Goal: Obtain resource: Obtain resource

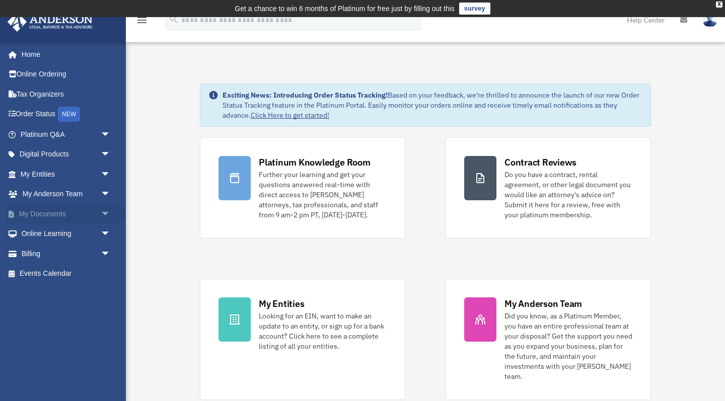
click at [46, 205] on link "My Documents arrow_drop_down" at bounding box center [66, 214] width 119 height 20
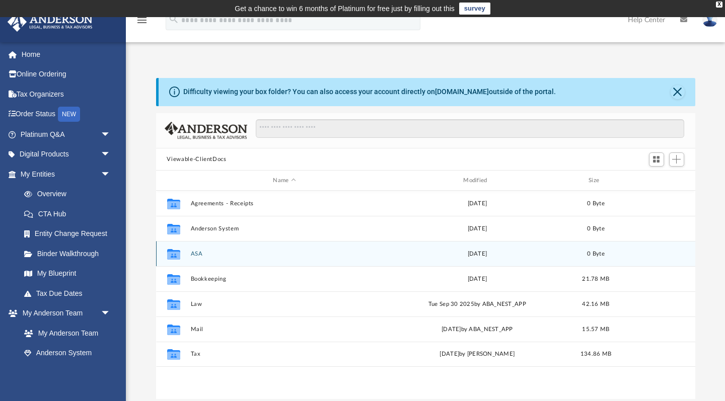
scroll to position [1, 1]
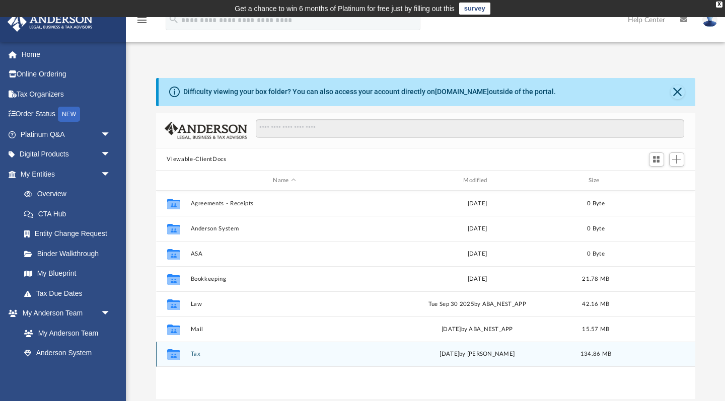
click at [191, 351] on button "Tax" at bounding box center [284, 354] width 188 height 7
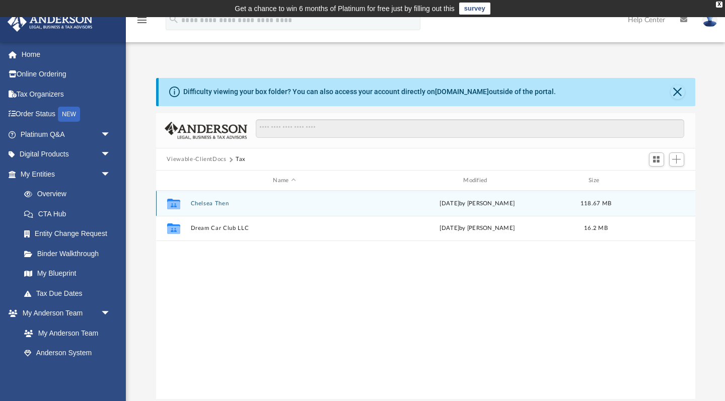
click at [199, 201] on button "Chelsea Then" at bounding box center [284, 203] width 188 height 7
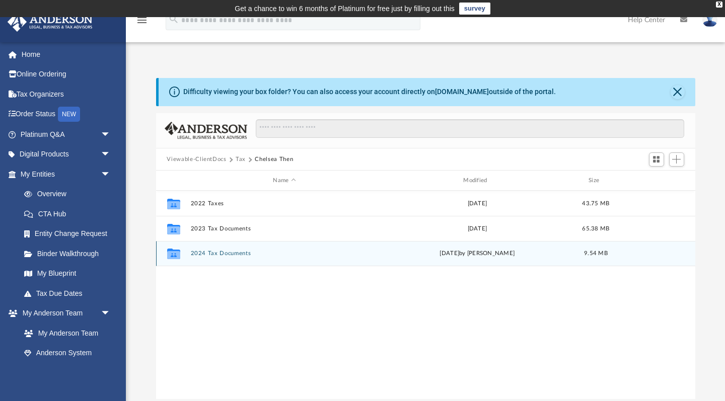
click at [210, 255] on button "2024 Tax Documents" at bounding box center [284, 254] width 188 height 7
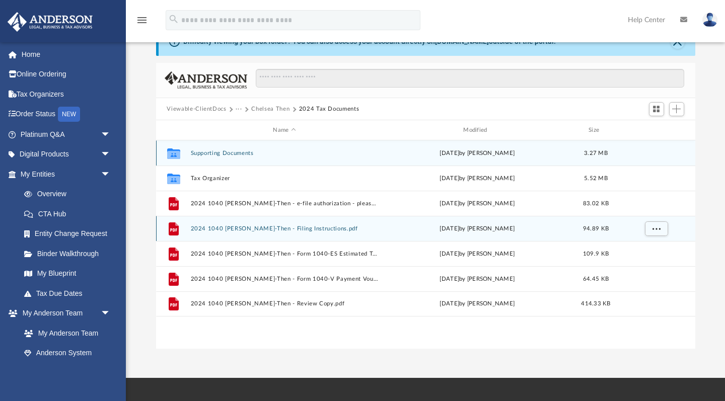
scroll to position [52, 0]
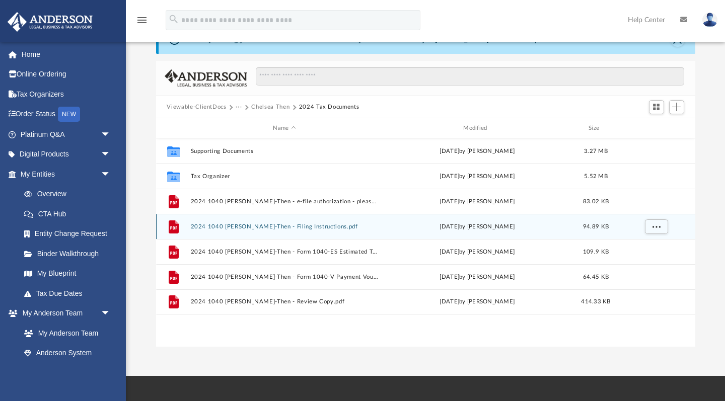
click at [234, 225] on button "2024 1040 [PERSON_NAME]-Then - Filing Instructions.pdf" at bounding box center [284, 226] width 188 height 7
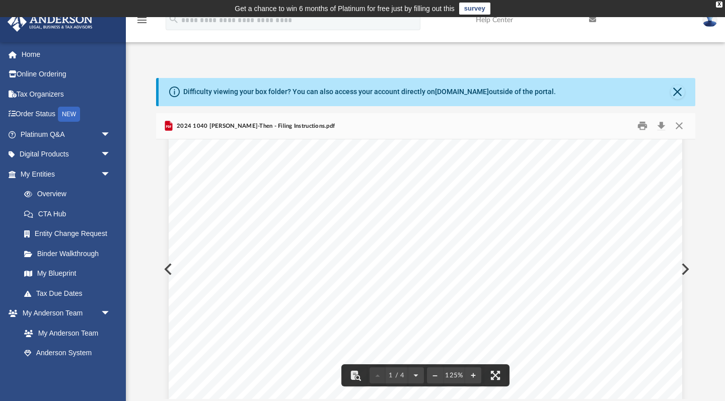
scroll to position [159, 0]
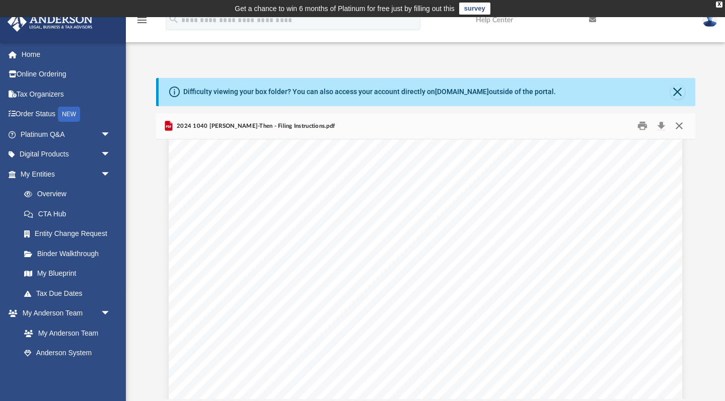
click at [678, 128] on button "Close" at bounding box center [679, 126] width 18 height 16
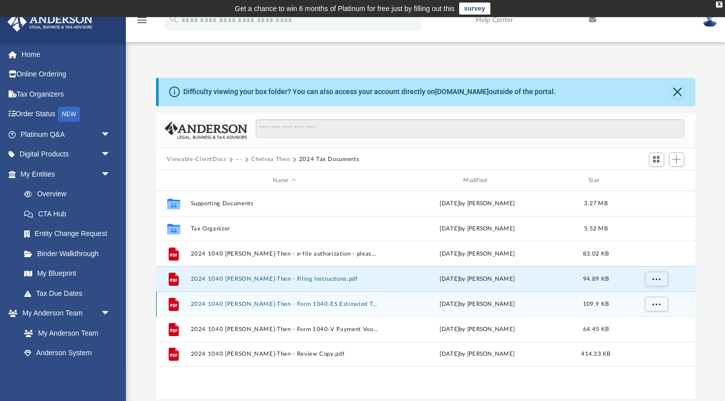
click at [290, 305] on button "2024 1040 [PERSON_NAME]-Then - Form 1040-ES Estimated Tax Payment.pdf" at bounding box center [284, 304] width 188 height 7
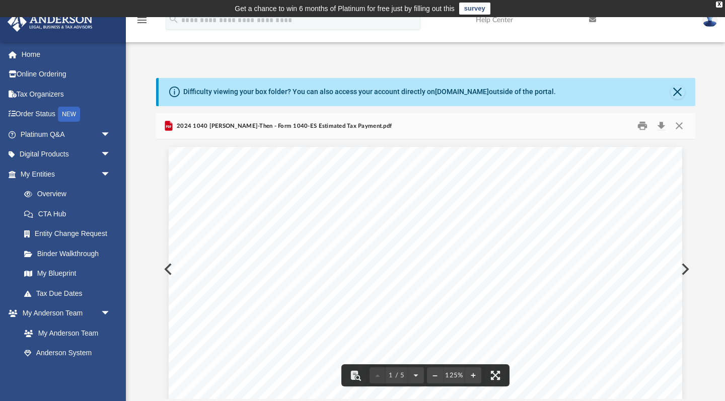
scroll to position [0, 0]
click at [677, 124] on button "Close" at bounding box center [679, 126] width 18 height 16
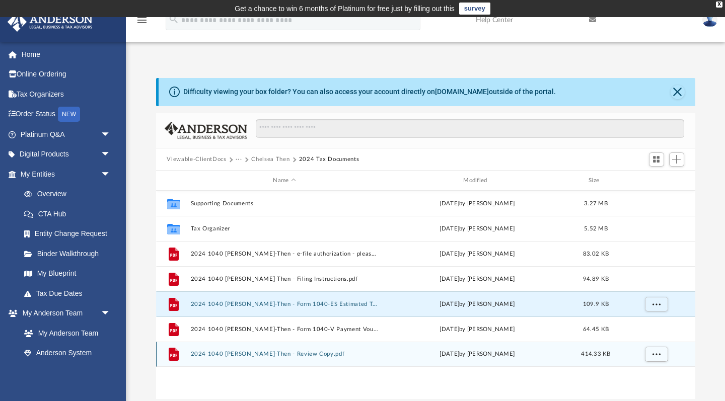
click at [250, 354] on button "2024 1040 [PERSON_NAME]-Then - Review Copy.pdf" at bounding box center [284, 354] width 188 height 7
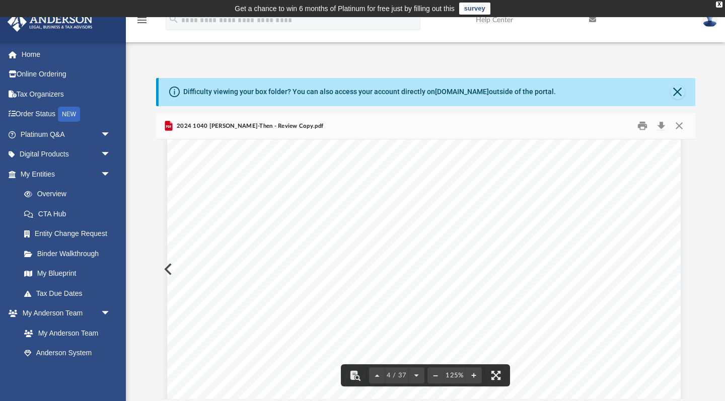
scroll to position [2194, 2]
drag, startPoint x: 362, startPoint y: 247, endPoint x: 198, endPoint y: 249, distance: 164.0
click at [198, 249] on div "426301 [DATE] Tax Year Tax Year [DATE] Increase (Decrease) Description 2023 Nam…" at bounding box center [423, 323] width 513 height 664
click at [358, 234] on div "426301 [DATE] Tax Year Tax Year [DATE] Increase (Decrease) Description 2023 Nam…" at bounding box center [423, 330] width 513 height 664
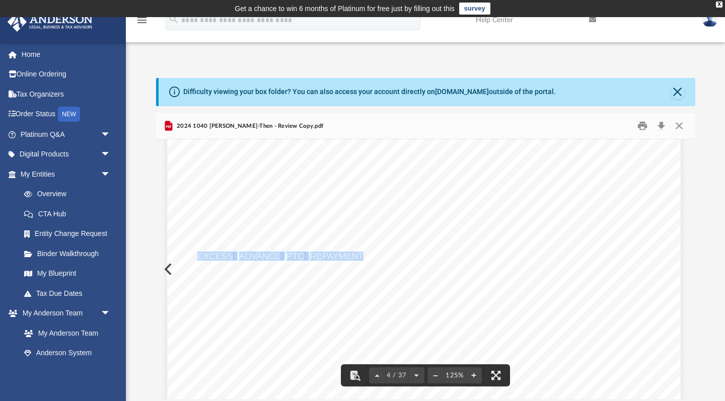
click at [354, 242] on div "426301 [DATE] Tax Year Tax Year [DATE] Increase (Decrease) Description 2023 Nam…" at bounding box center [423, 330] width 513 height 664
click at [317, 269] on span "Page 4" at bounding box center [317, 266] width 3 height 8
click at [682, 124] on button "Close" at bounding box center [679, 126] width 18 height 16
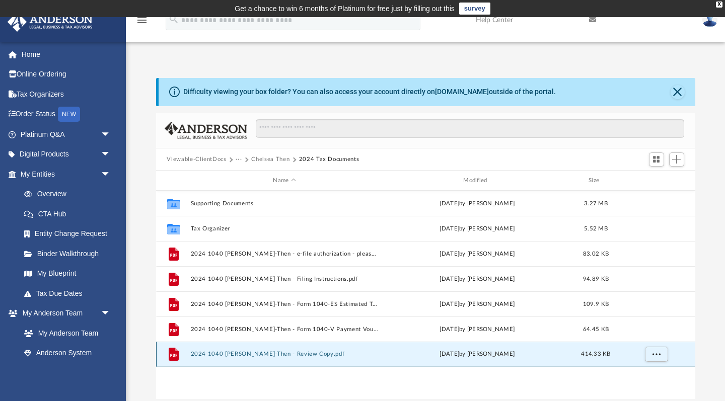
click at [279, 355] on button "2024 1040 [PERSON_NAME]-Then - Review Copy.pdf" at bounding box center [284, 354] width 188 height 7
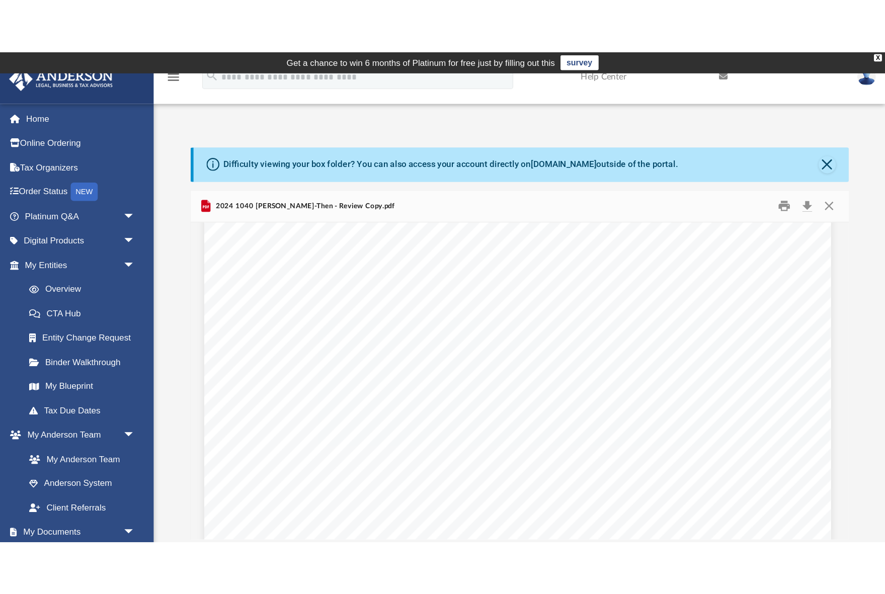
scroll to position [229, 2205]
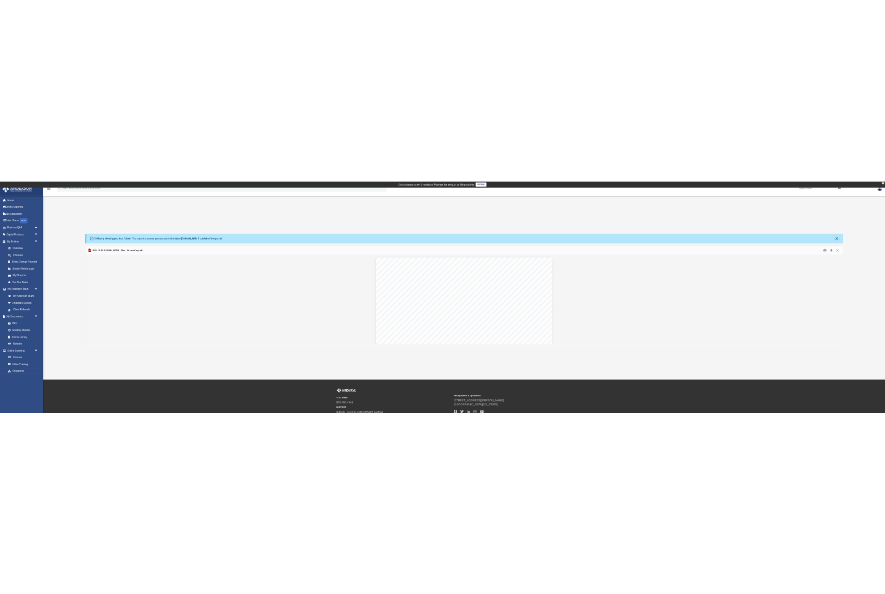
scroll to position [229, 683]
